Goal: Task Accomplishment & Management: Manage account settings

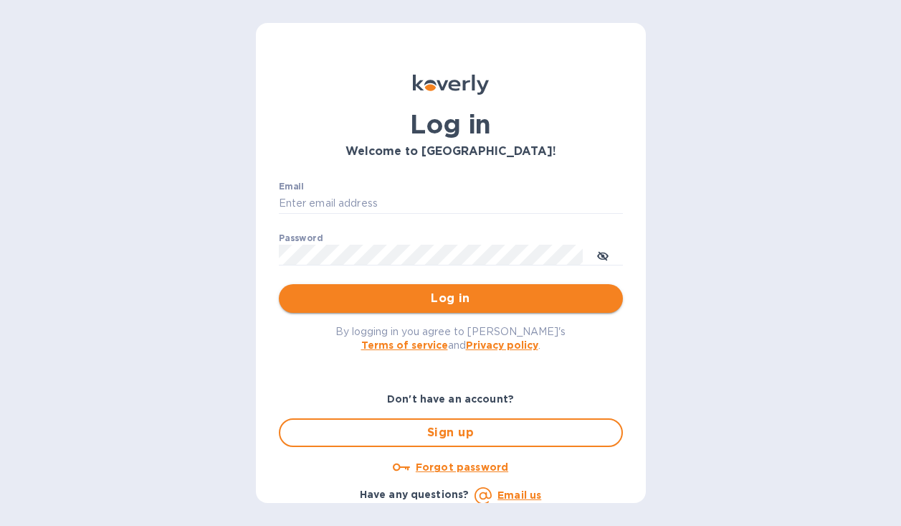
type input "[PERSON_NAME][EMAIL_ADDRESS][DOMAIN_NAME]"
click at [421, 297] on span "Log in" at bounding box center [450, 298] width 321 height 17
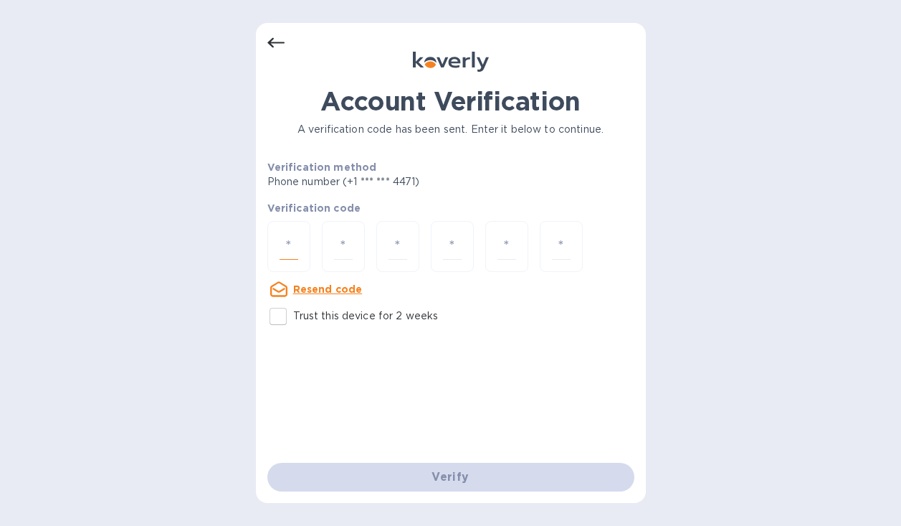
click at [280, 249] on input "number" at bounding box center [289, 246] width 19 height 27
type input "2"
type input "5"
type input "6"
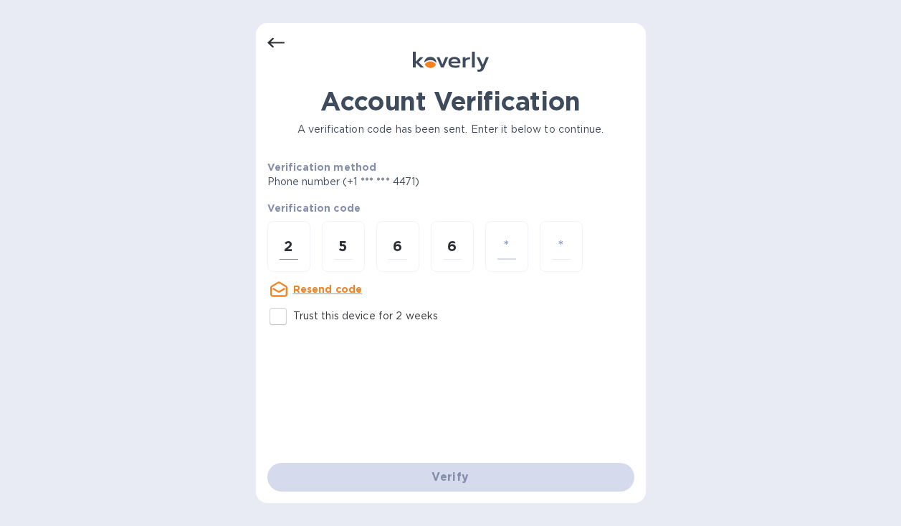
type input "4"
type input "0"
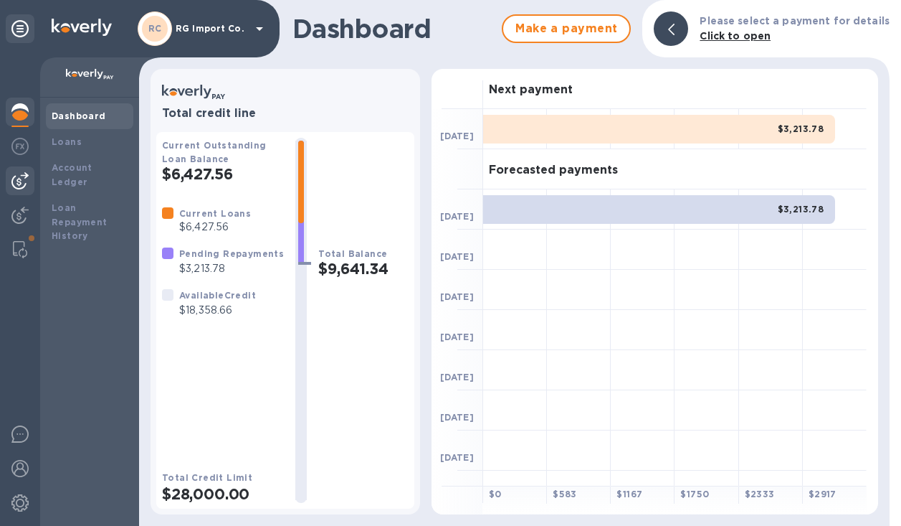
click at [18, 173] on img at bounding box center [19, 180] width 17 height 17
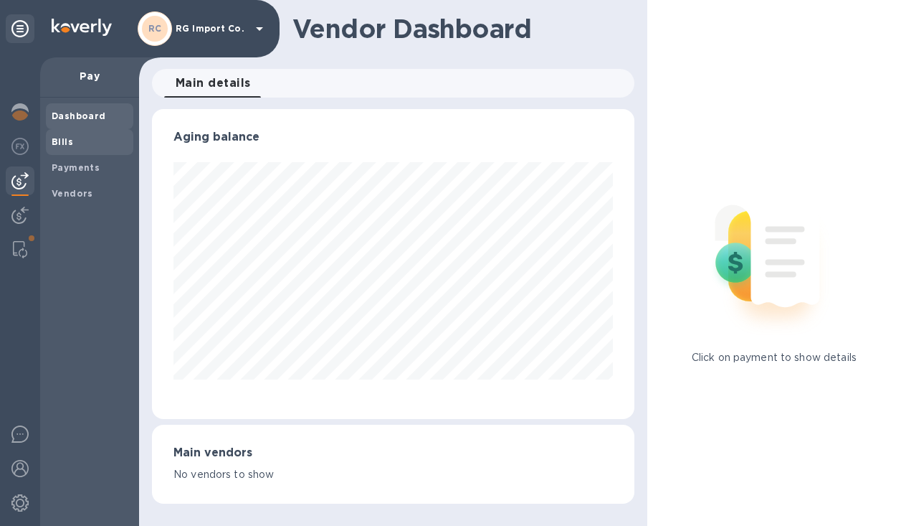
scroll to position [310, 477]
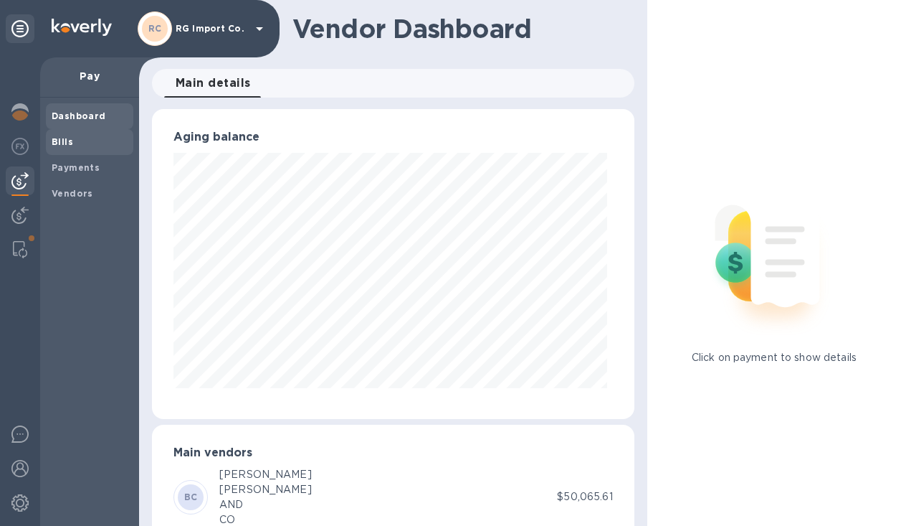
click at [57, 141] on b "Bills" at bounding box center [63, 141] width 22 height 11
